Goal: Task Accomplishment & Management: Manage account settings

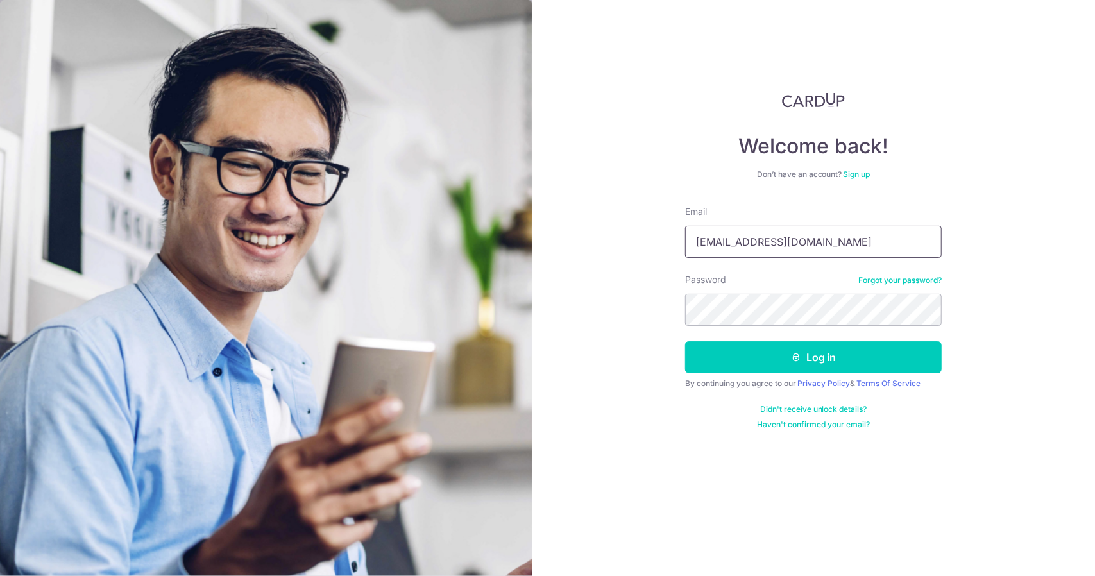
click at [795, 236] on input "[EMAIL_ADDRESS][DOMAIN_NAME]" at bounding box center [813, 242] width 257 height 32
type input "[EMAIL_ADDRESS][DOMAIN_NAME]"
click at [818, 355] on button "Log in" at bounding box center [813, 357] width 257 height 32
